Goal: Check status

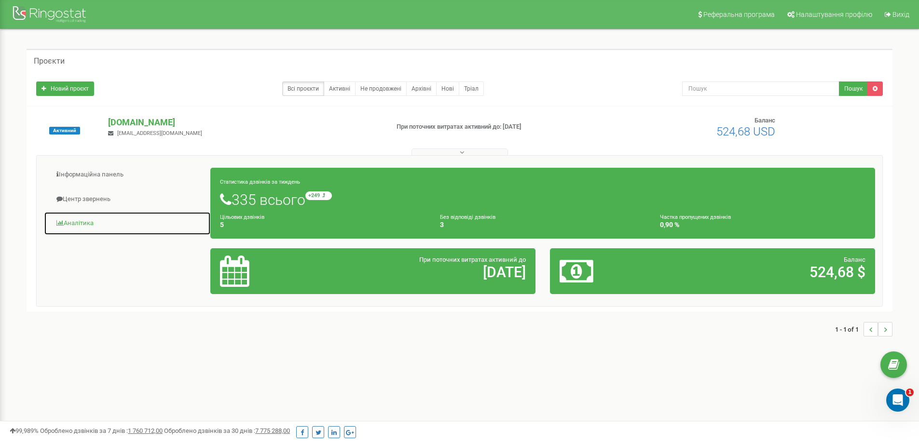
click at [80, 221] on link "Аналiтика" at bounding box center [127, 224] width 167 height 24
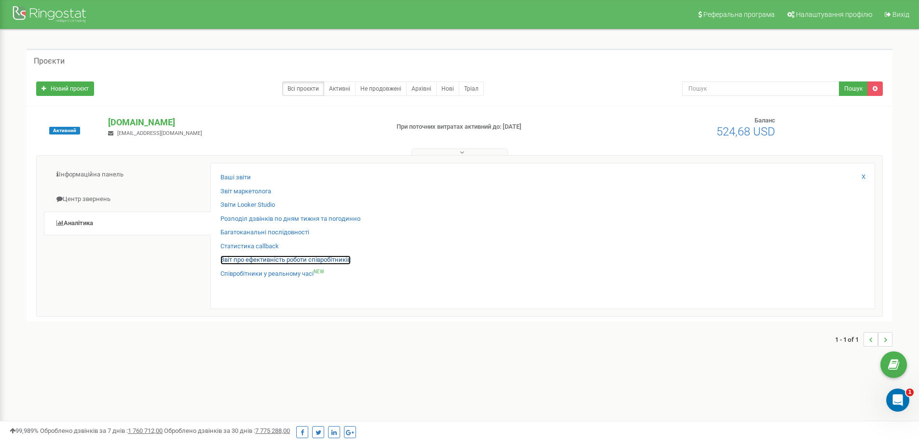
click at [239, 261] on link "Звіт про ефективність роботи співробітників" at bounding box center [285, 260] width 130 height 9
click at [239, 260] on link "Звіт про ефективність роботи співробітників" at bounding box center [285, 260] width 130 height 9
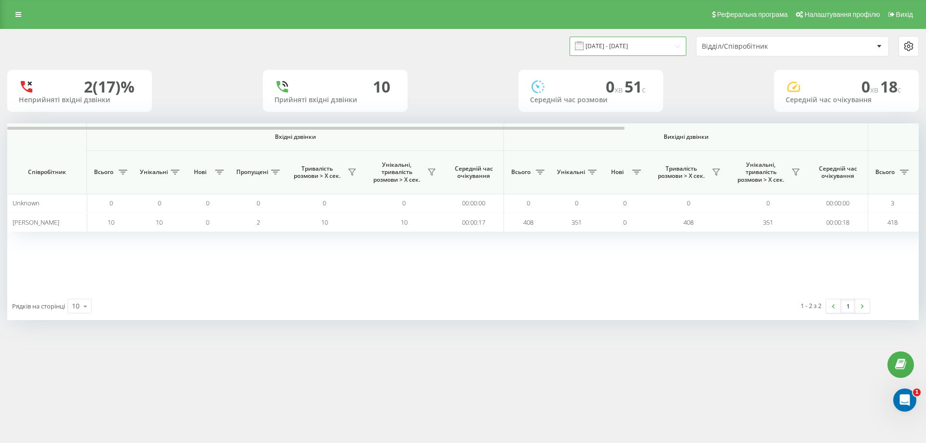
click at [615, 43] on input "[DATE] - [DATE]" at bounding box center [628, 46] width 117 height 19
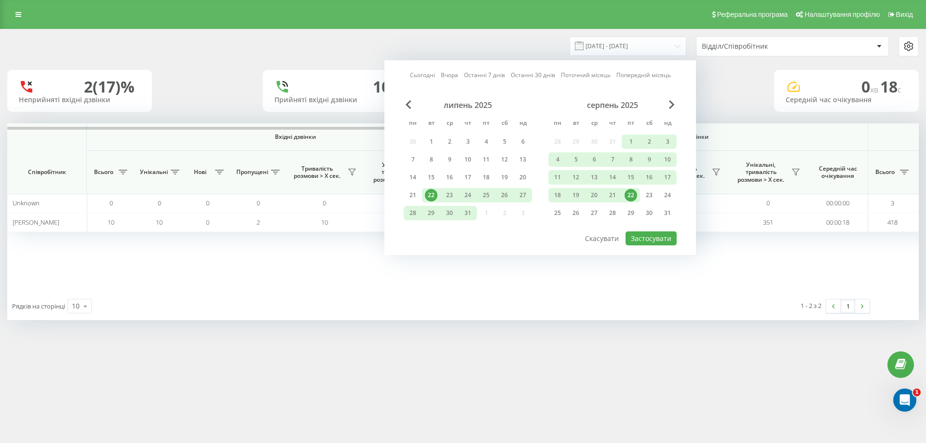
click at [632, 196] on div "22" at bounding box center [631, 195] width 13 height 13
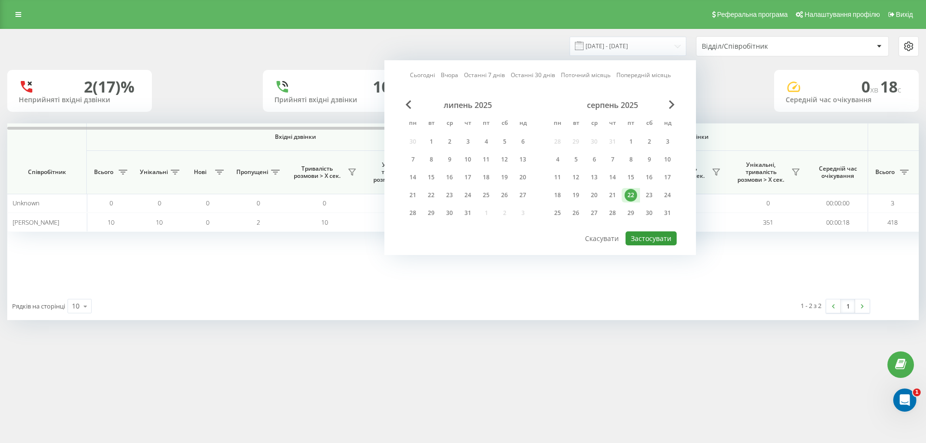
click at [650, 235] on button "Застосувати" at bounding box center [651, 239] width 51 height 14
type input "[DATE] - [DATE]"
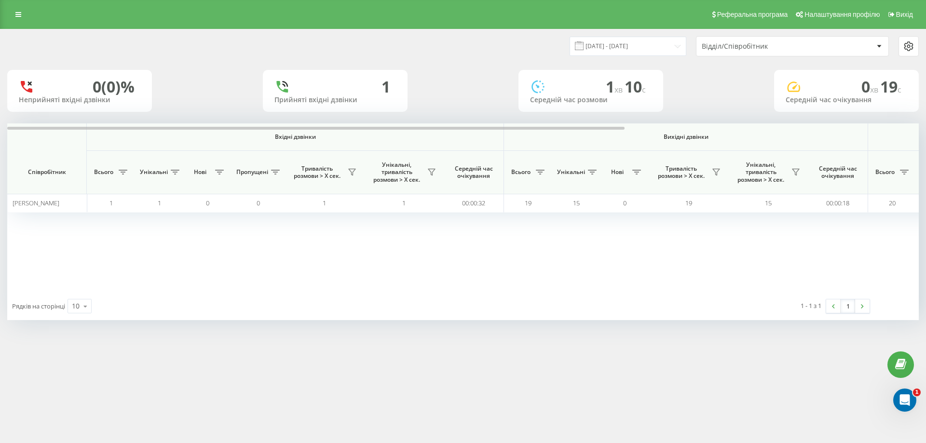
click at [842, 358] on div "Реферальна програма Налаштування профілю Вихід [DATE] - [DATE] Відділ/Співробіт…" at bounding box center [463, 221] width 926 height 443
drag, startPoint x: 452, startPoint y: 130, endPoint x: 233, endPoint y: 117, distance: 219.4
click at [236, 118] on div "[DATE] - [DATE] Відділ/Співробітник 0 (0)% Неприйняті вхідні дзвінки 1 Прийняті…" at bounding box center [463, 174] width 912 height 291
